Goal: Information Seeking & Learning: Learn about a topic

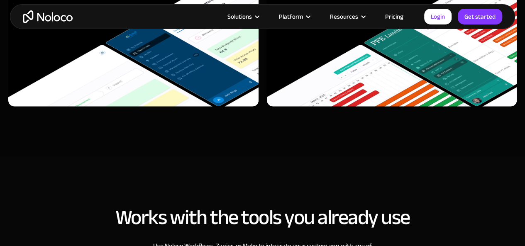
scroll to position [2572, 0]
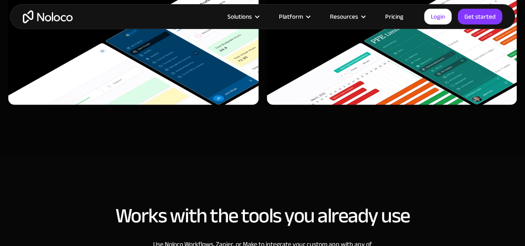
click at [305, 23] on div "Solutions Use Cases Business Types Project Management Keep track of customers, …" at bounding box center [262, 16] width 505 height 25
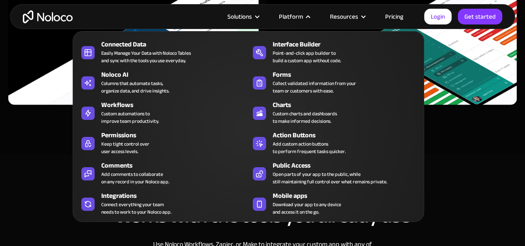
click at [303, 18] on div "Platform" at bounding box center [291, 16] width 24 height 11
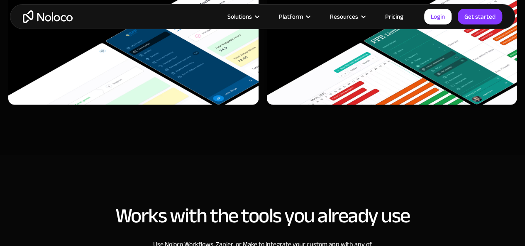
click at [303, 18] on div "Platform" at bounding box center [291, 16] width 24 height 11
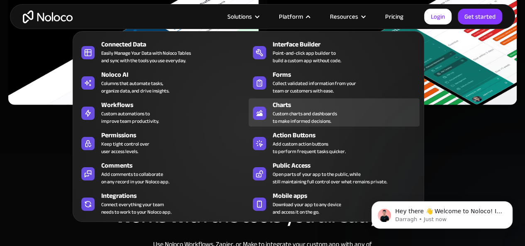
scroll to position [0, 0]
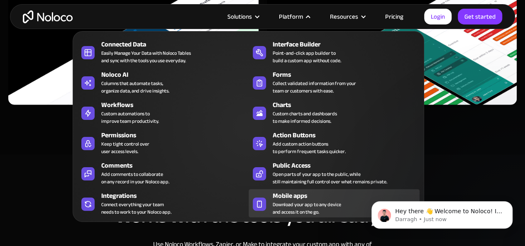
click at [311, 205] on span "Download your app to any device and access it on the go." at bounding box center [307, 208] width 69 height 15
